Goal: Task Accomplishment & Management: Use online tool/utility

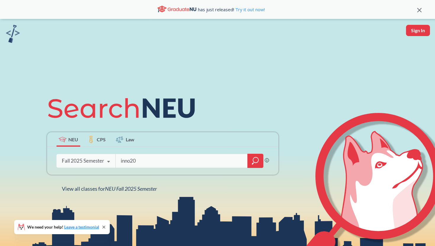
type input "inno203"
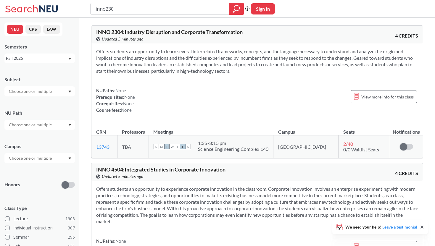
type input "inno2301"
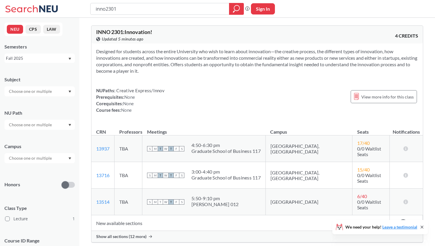
click at [140, 234] on span "Show all sections (12 more)" at bounding box center [121, 236] width 50 height 5
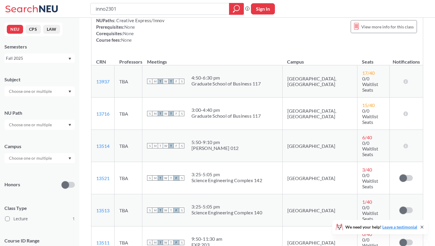
scroll to position [71, 0]
click at [406, 174] on span at bounding box center [403, 177] width 7 height 7
click at [400, 175] on input "checkbox" at bounding box center [400, 175] width 0 height 0
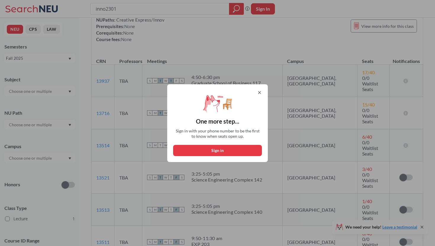
click at [252, 152] on button "Sign in" at bounding box center [217, 150] width 89 height 11
select select "US"
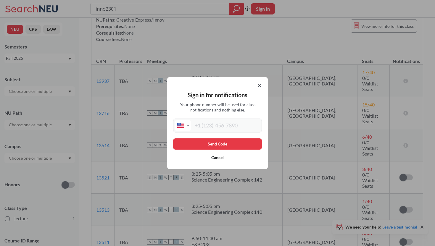
click at [233, 124] on input "tel" at bounding box center [225, 125] width 69 height 11
type input "[PHONE_NUMBER]"
click at [228, 146] on button "Send Code" at bounding box center [217, 144] width 89 height 11
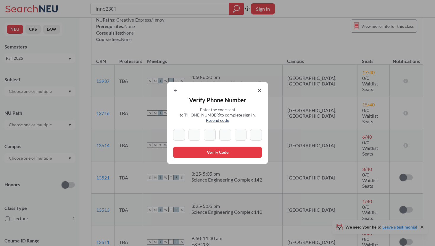
type input "7"
type input "3"
type input "7"
type input "8"
type input "9"
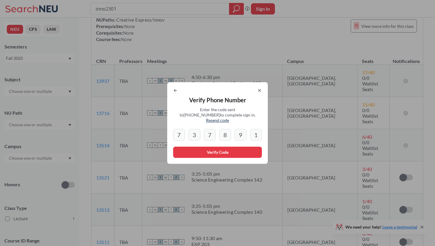
type input "1"
click at [212, 151] on button "Verify Code" at bounding box center [217, 152] width 89 height 11
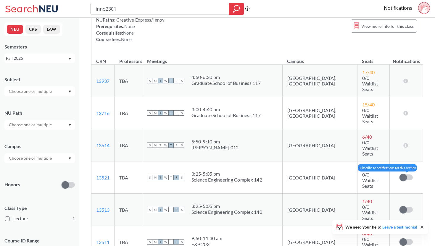
click at [405, 174] on span at bounding box center [403, 177] width 7 height 7
click at [400, 175] on input "checkbox" at bounding box center [400, 175] width 0 height 0
click at [407, 174] on span at bounding box center [409, 177] width 7 height 7
click at [400, 175] on input "checkbox" at bounding box center [400, 175] width 0 height 0
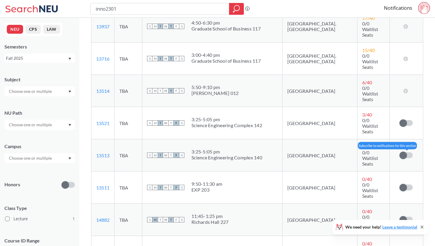
scroll to position [127, 0]
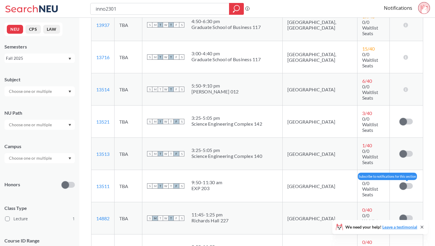
click at [405, 183] on span at bounding box center [403, 186] width 7 height 7
click at [400, 183] on input "checkbox" at bounding box center [400, 183] width 0 height 0
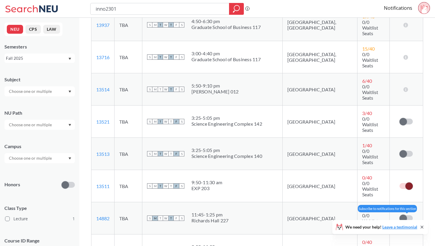
click at [405, 215] on span at bounding box center [403, 218] width 7 height 7
click at [400, 216] on input "checkbox" at bounding box center [400, 216] width 0 height 0
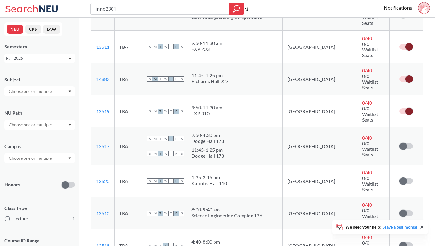
scroll to position [270, 0]
